Goal: Entertainment & Leisure: Consume media (video, audio)

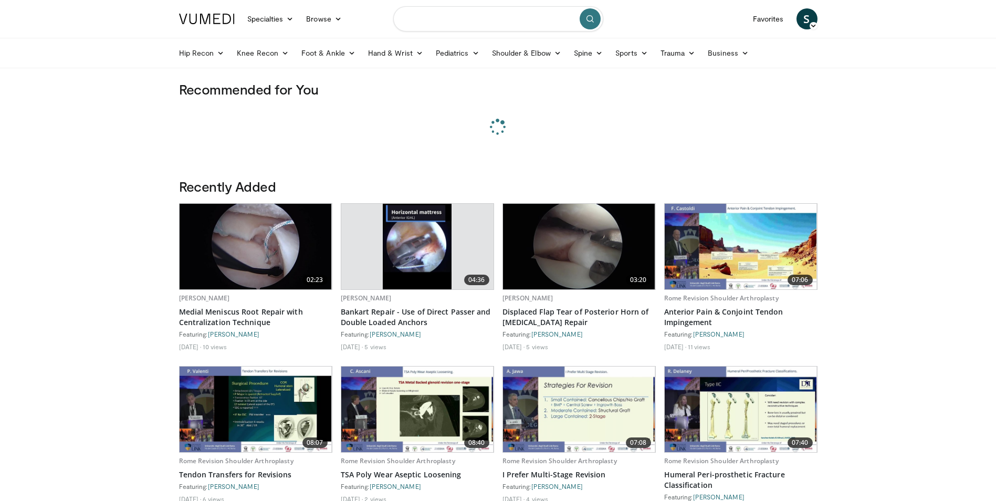
click at [449, 24] on input "Search topics, interventions" at bounding box center [498, 18] width 210 height 25
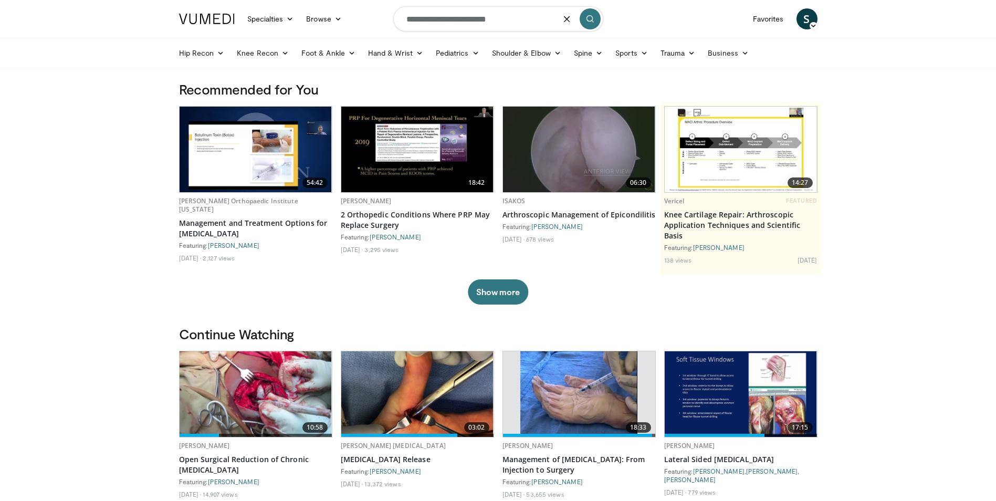
type input "**********"
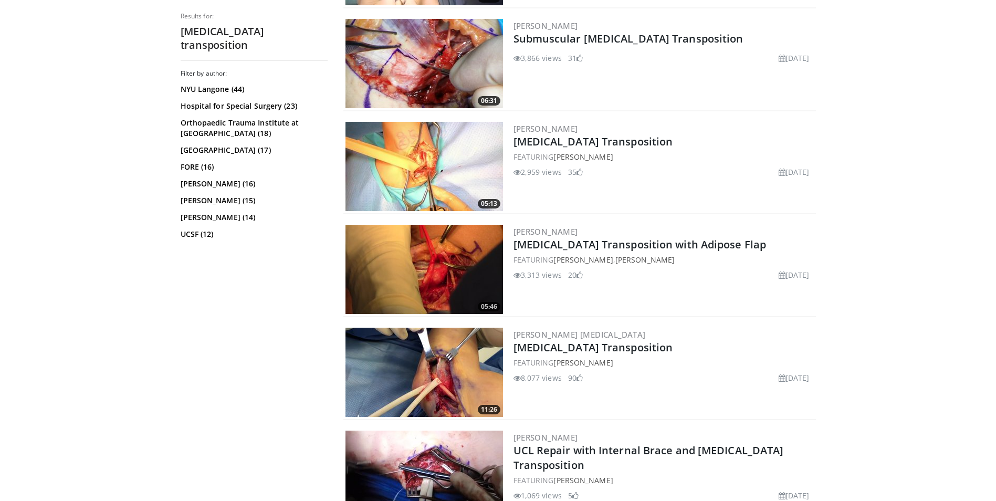
scroll to position [368, 0]
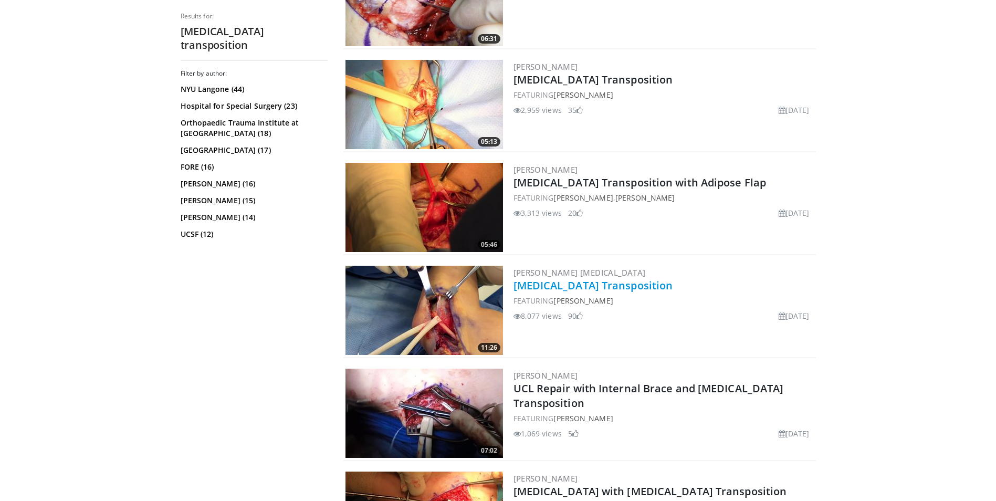
click at [616, 286] on link "[MEDICAL_DATA] Transposition" at bounding box center [594, 285] width 160 height 14
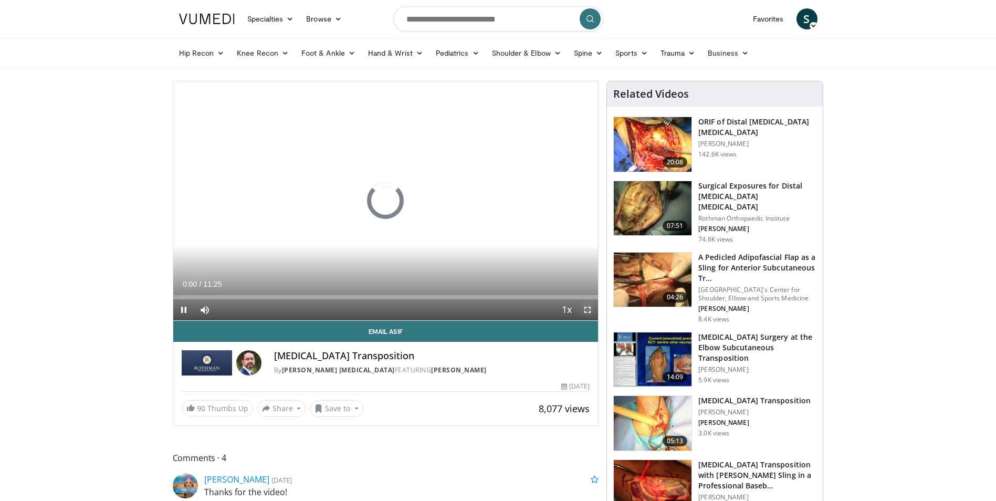
click at [586, 312] on span "Video Player" at bounding box center [587, 309] width 21 height 21
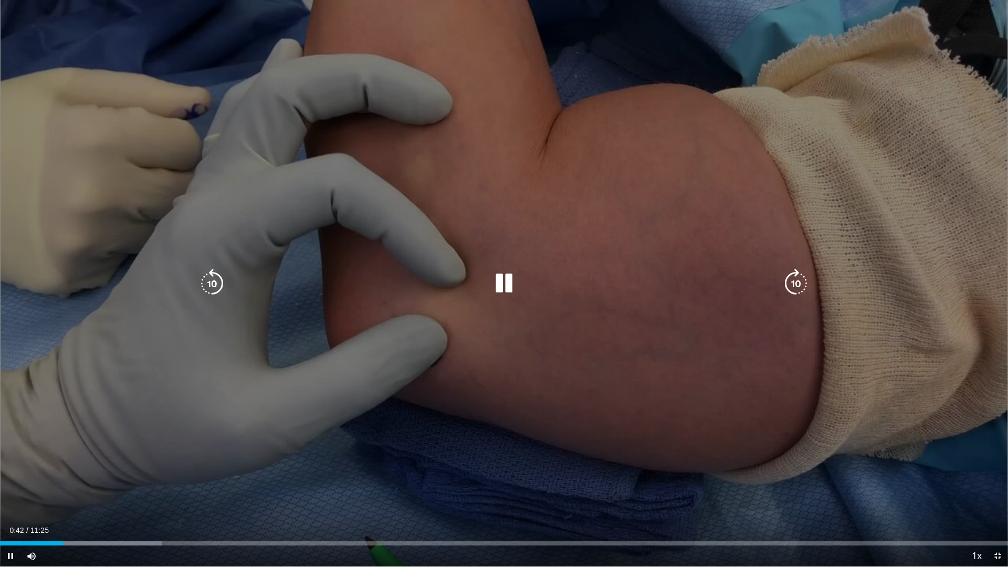
click at [509, 285] on icon "Video Player" at bounding box center [503, 283] width 29 height 29
click at [499, 279] on icon "Video Player" at bounding box center [503, 283] width 29 height 29
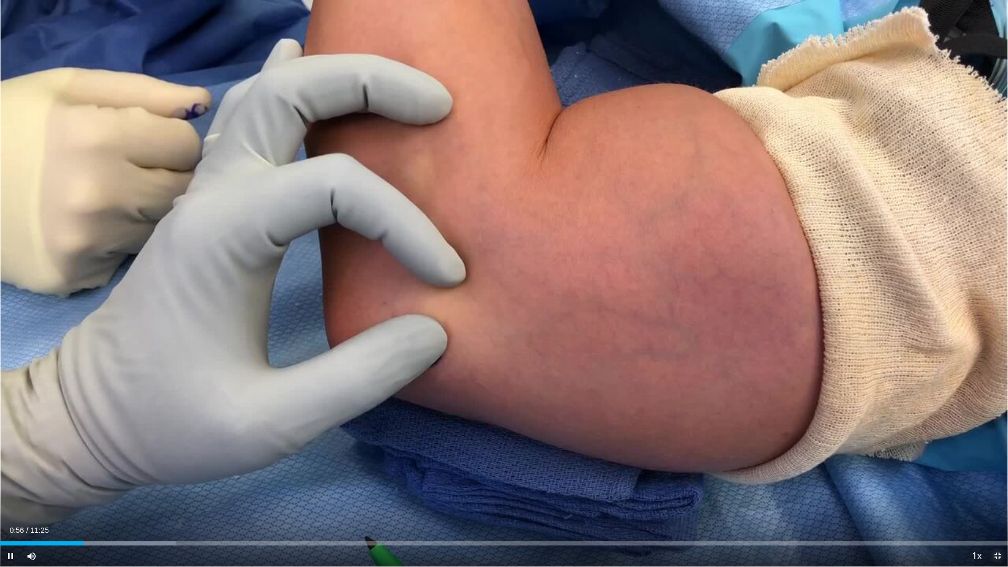
click at [998, 500] on span "Video Player" at bounding box center [997, 556] width 21 height 21
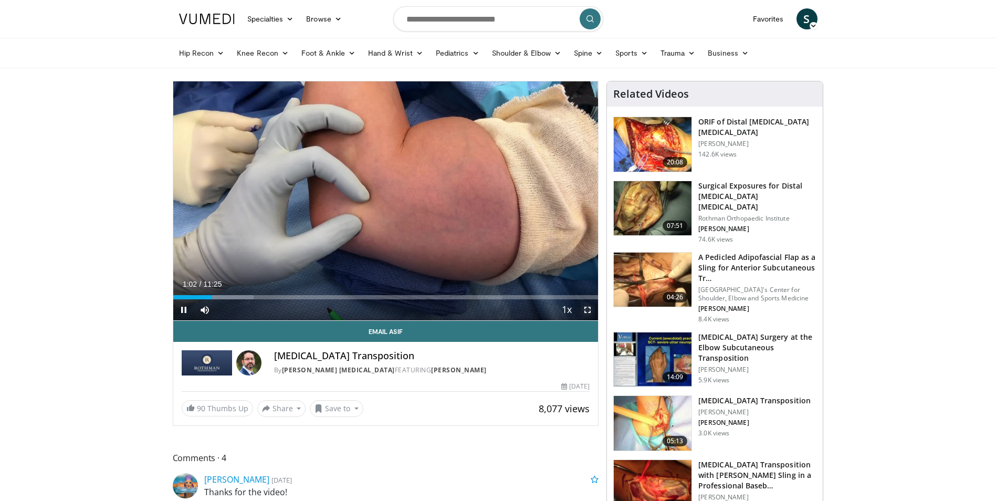
click at [587, 310] on span "Video Player" at bounding box center [587, 309] width 21 height 21
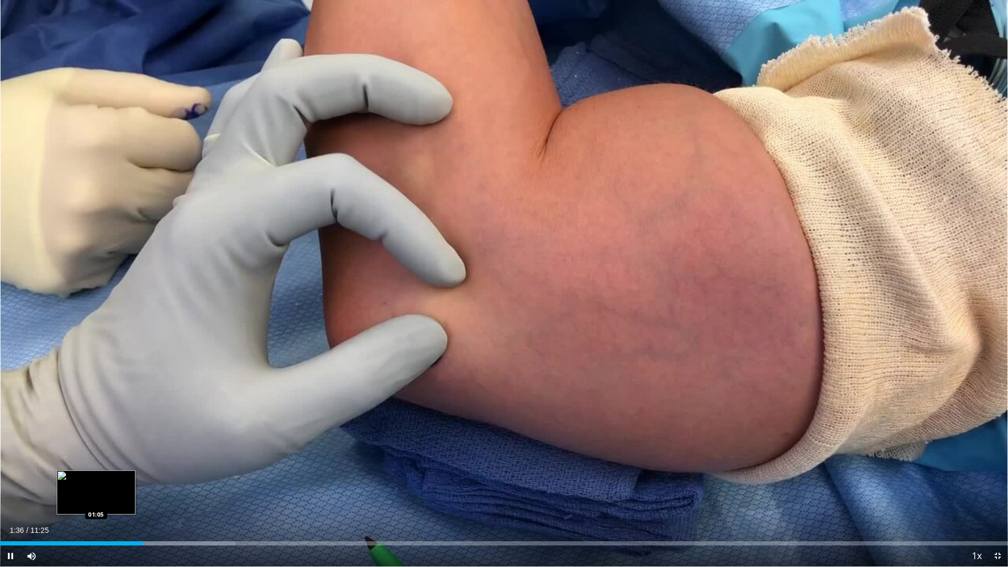
click at [94, 500] on div "Loaded : 23.31% 01:37 01:05" at bounding box center [504, 543] width 1008 height 4
